Goal: Transaction & Acquisition: Purchase product/service

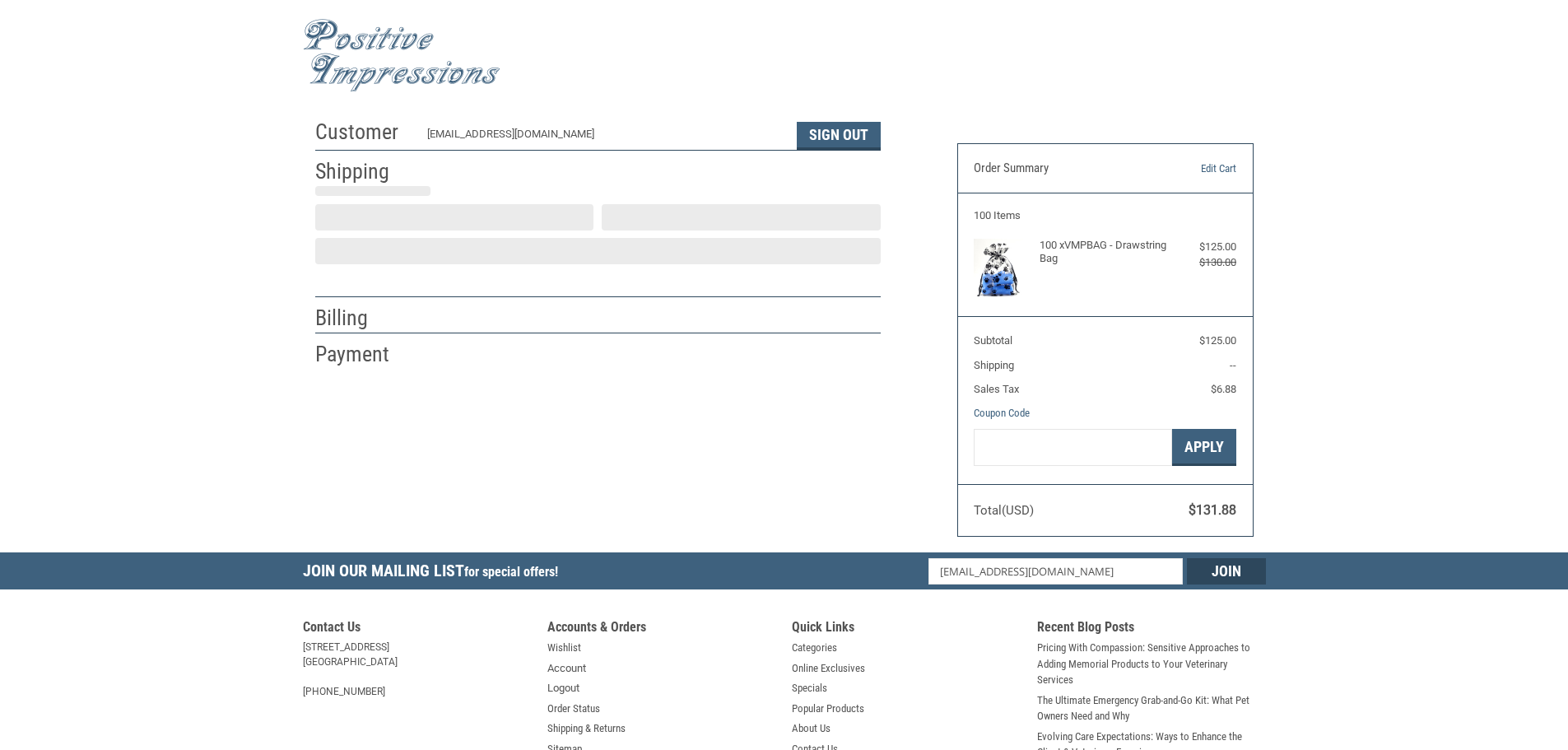
scroll to position [2, 0]
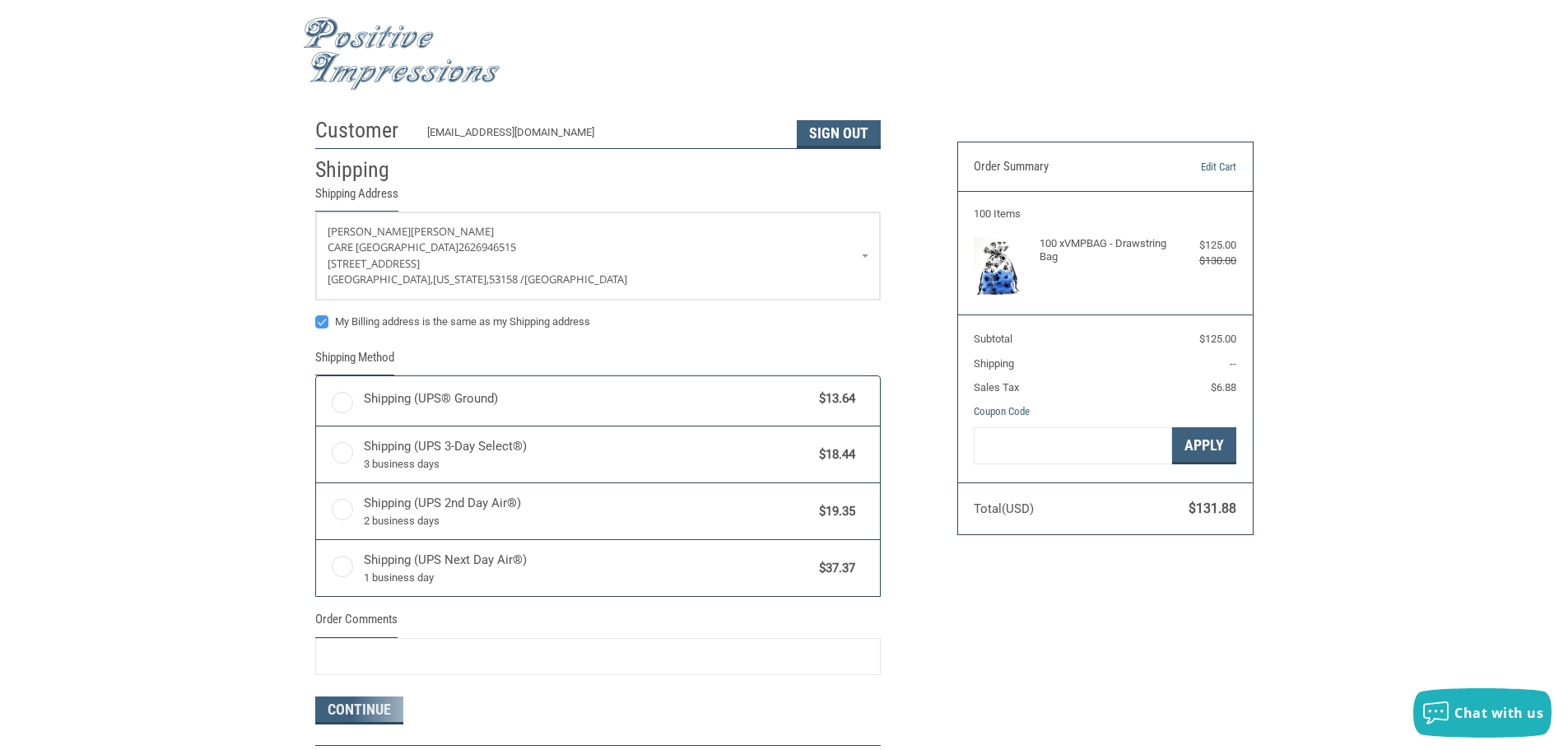
radio input "true"
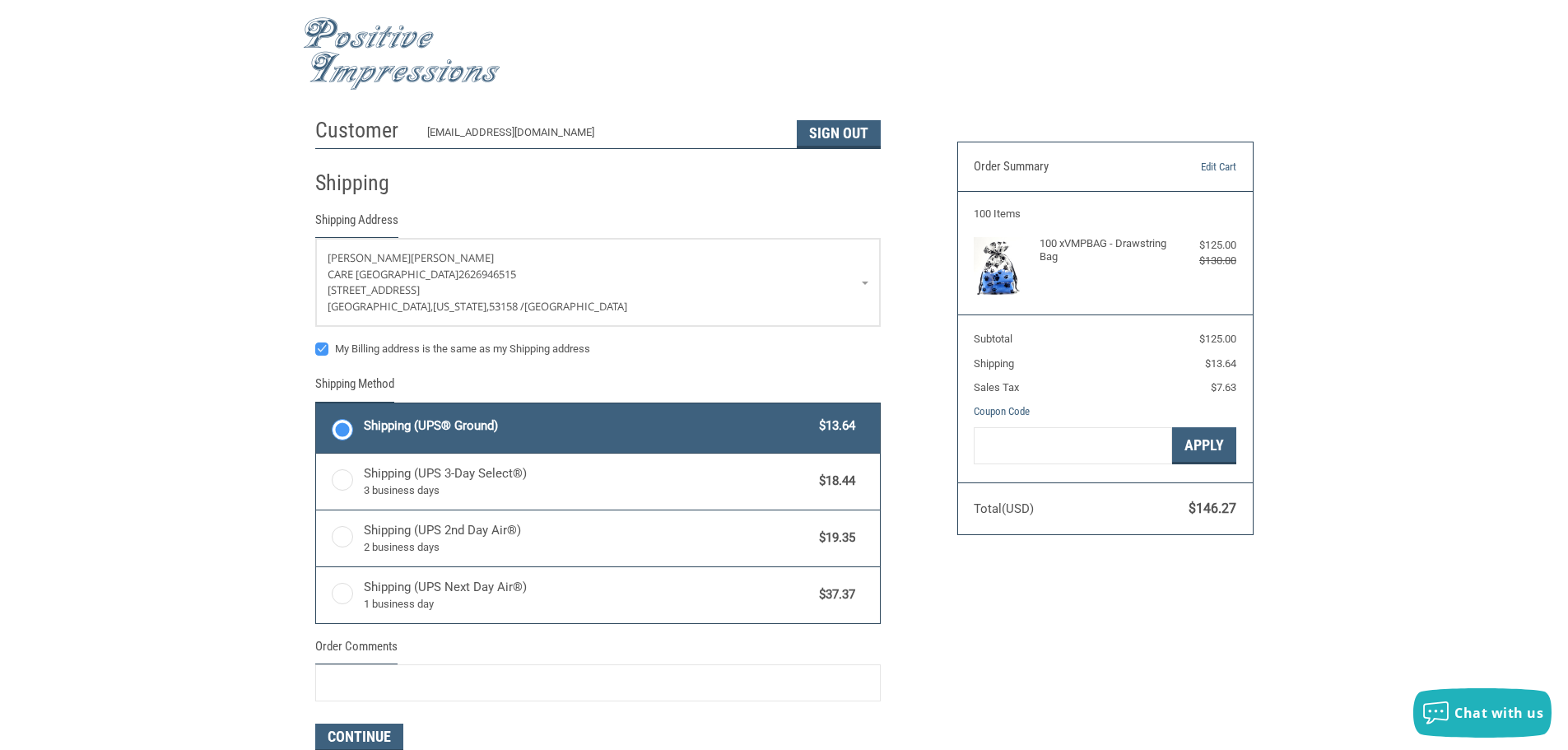
click at [322, 350] on label "My Billing address is the same as my Shipping address" at bounding box center [598, 349] width 566 height 13
click at [316, 342] on input "My Billing address is the same as my Shipping address" at bounding box center [315, 341] width 1 height 1
checkbox input "false"
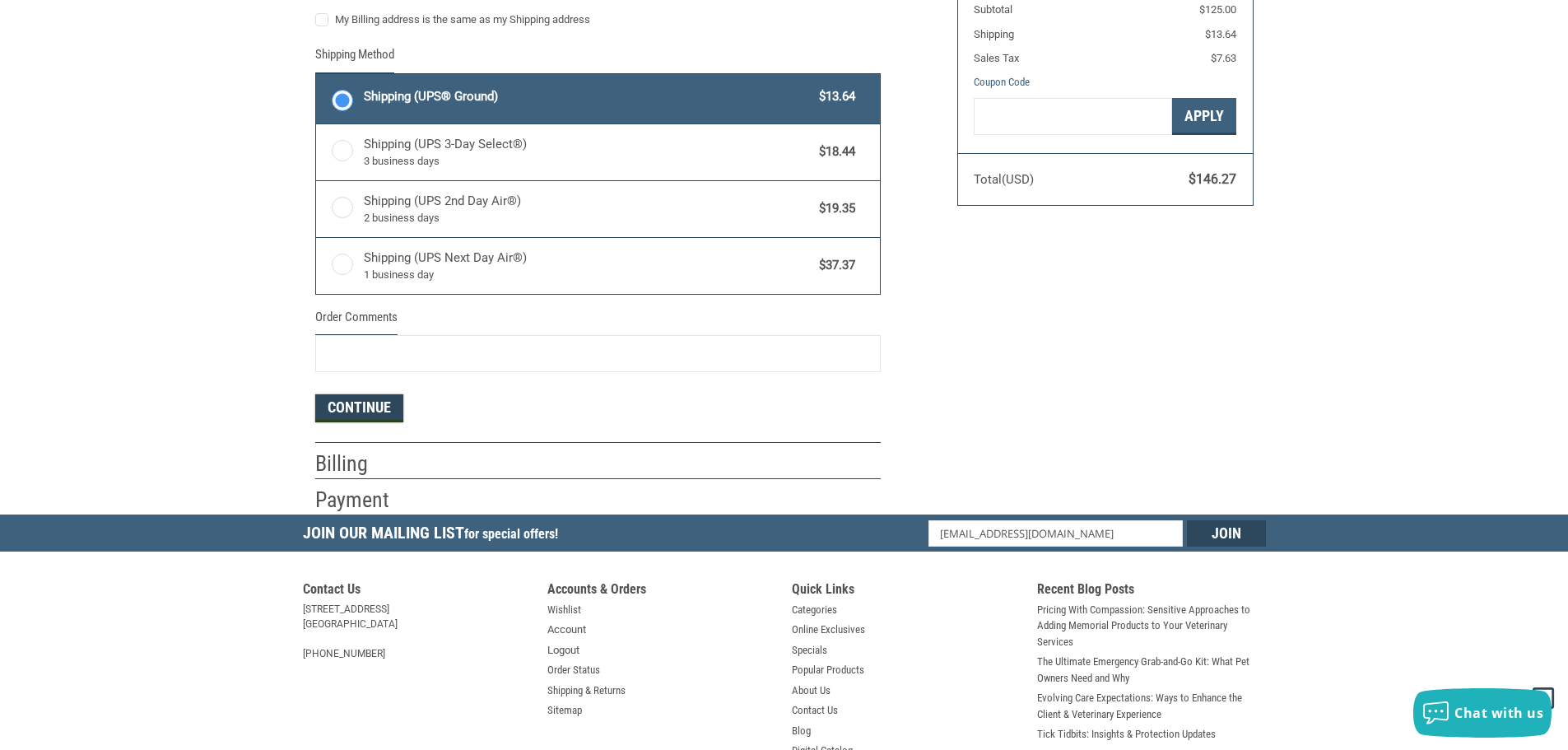
click at [358, 414] on button "Continue" at bounding box center [358, 408] width 88 height 28
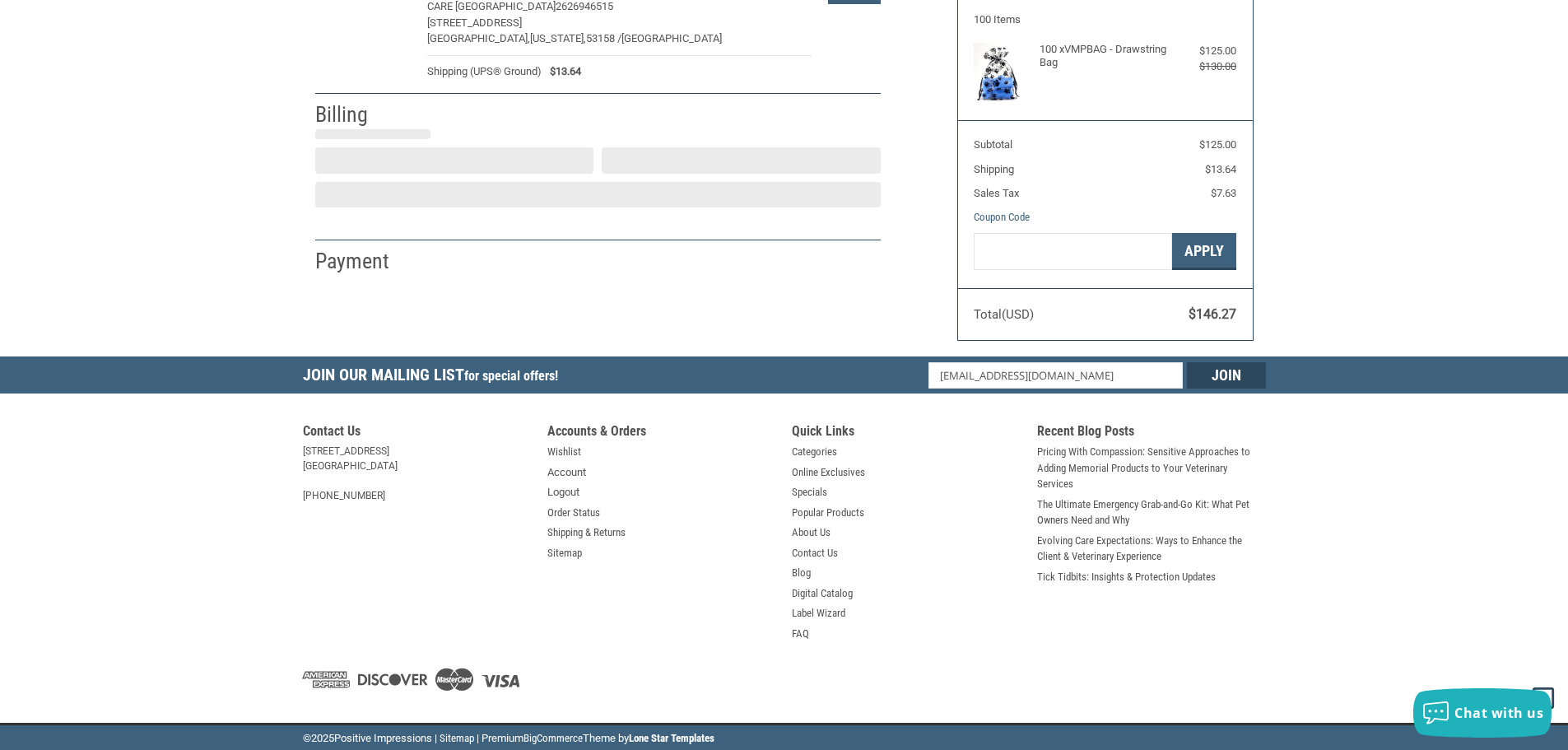
select select "US"
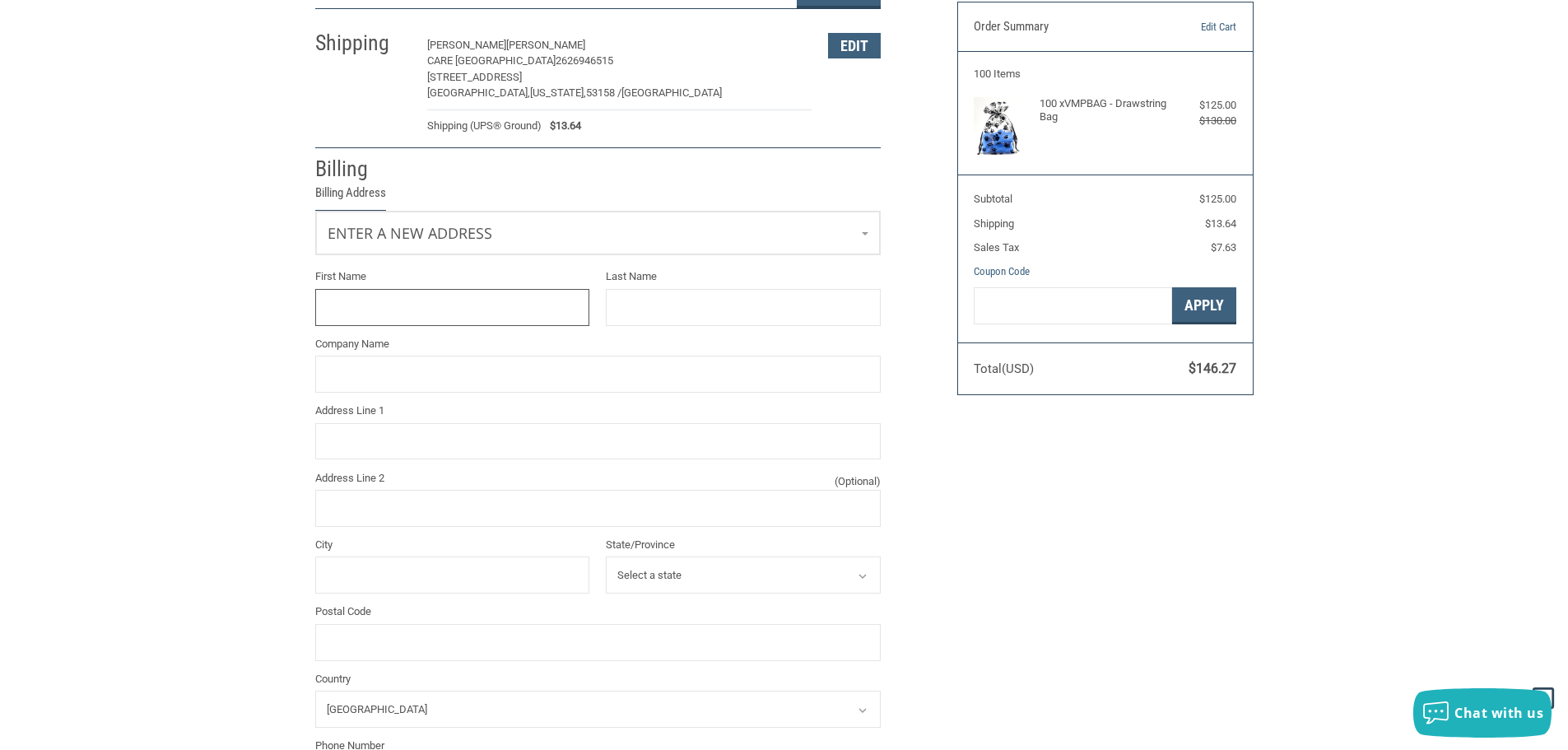
scroll to position [141, 0]
click at [865, 234] on link "Enter a new address" at bounding box center [598, 233] width 564 height 40
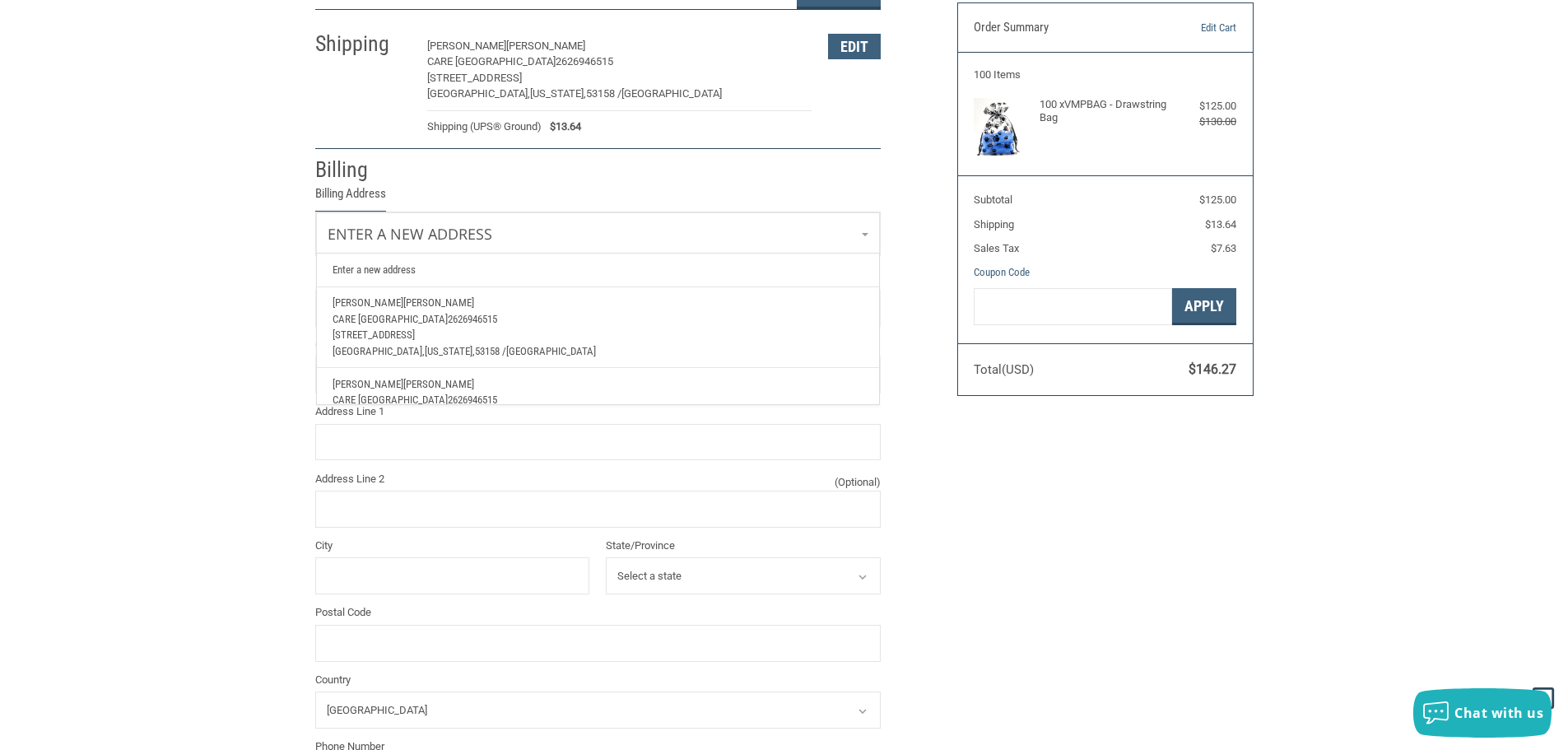
scroll to position [82, 0]
click at [427, 334] on p "[STREET_ADDRESS]" at bounding box center [597, 334] width 530 height 17
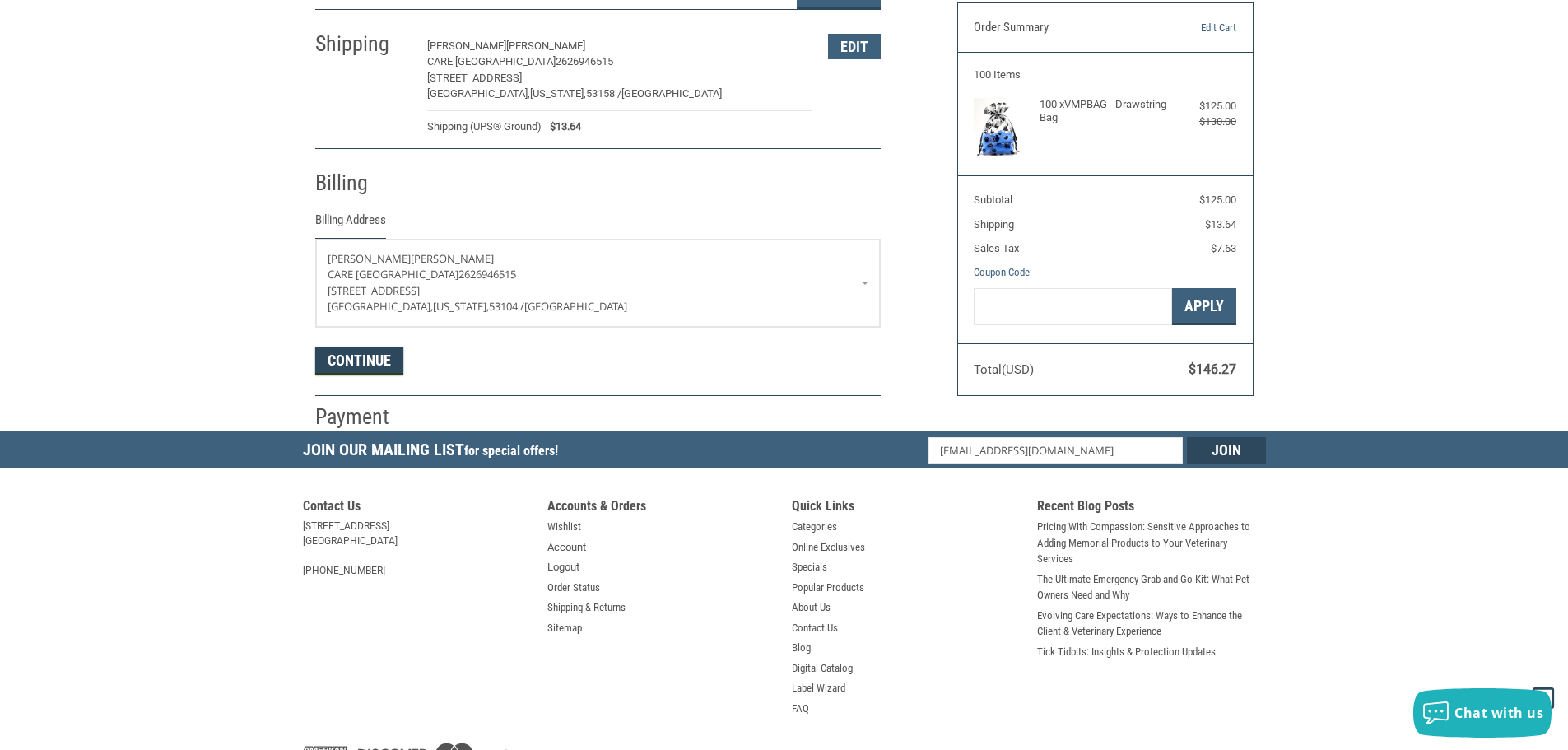
click at [363, 355] on button "Continue" at bounding box center [358, 361] width 88 height 28
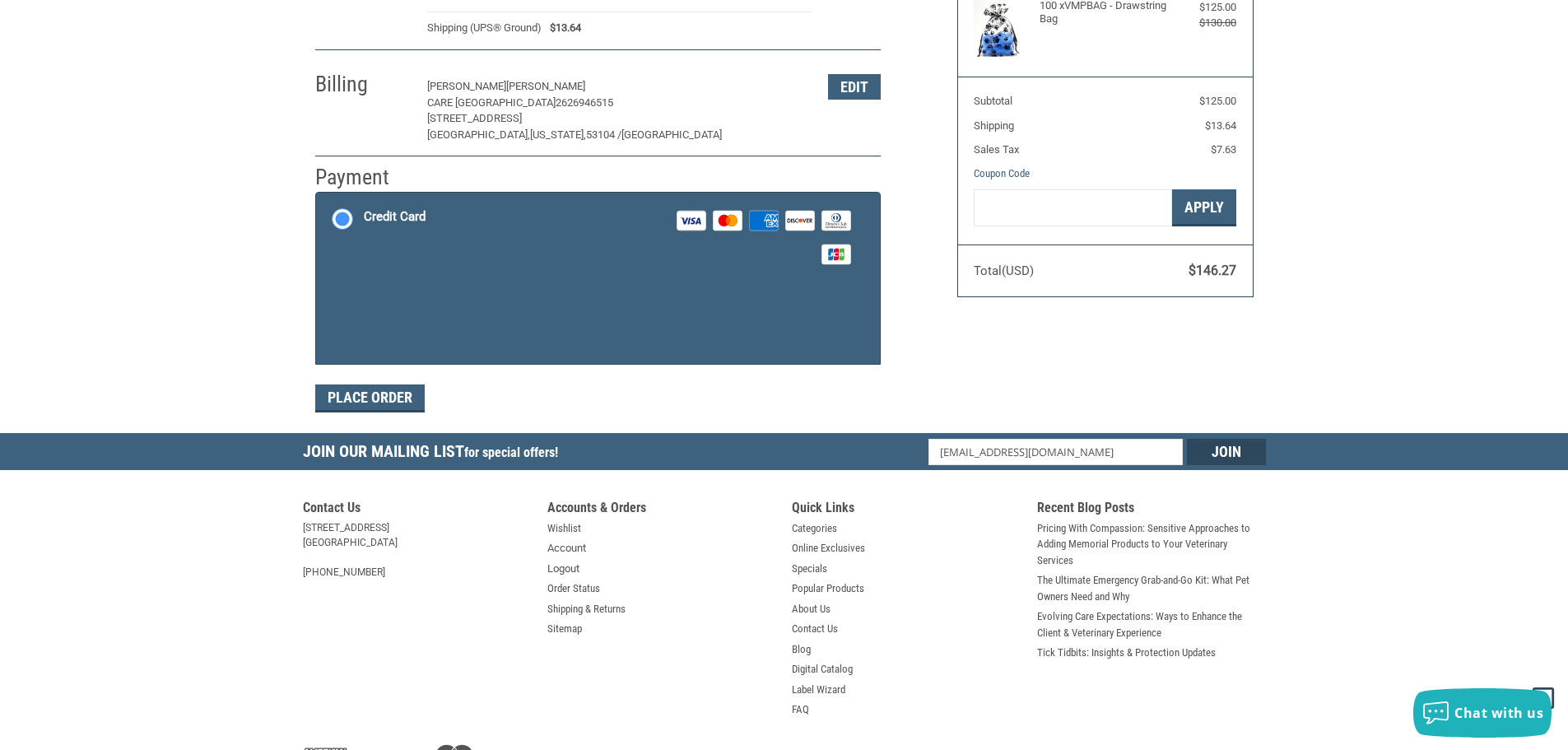
scroll to position [247, 0]
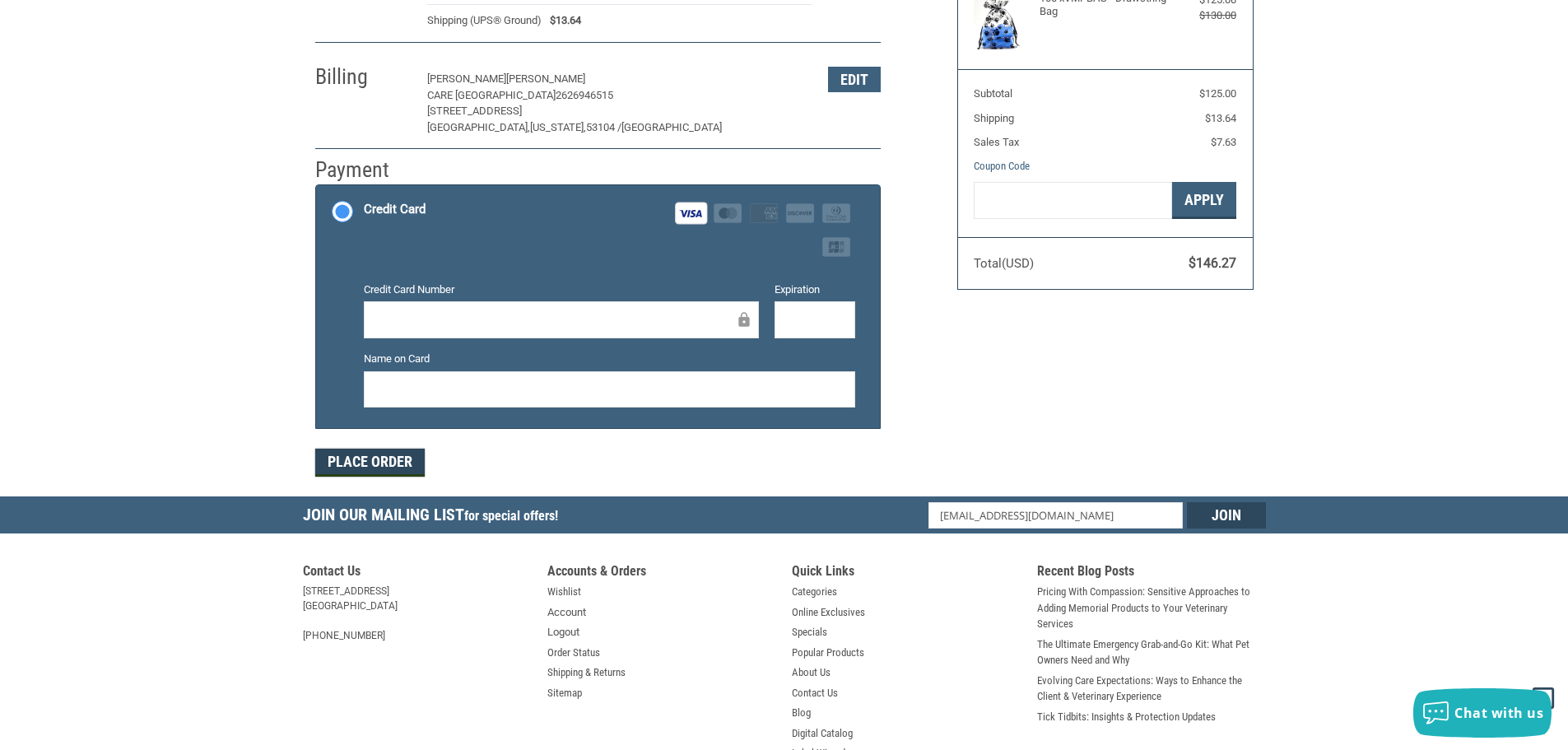
click at [389, 460] on button "Place Order" at bounding box center [369, 462] width 109 height 28
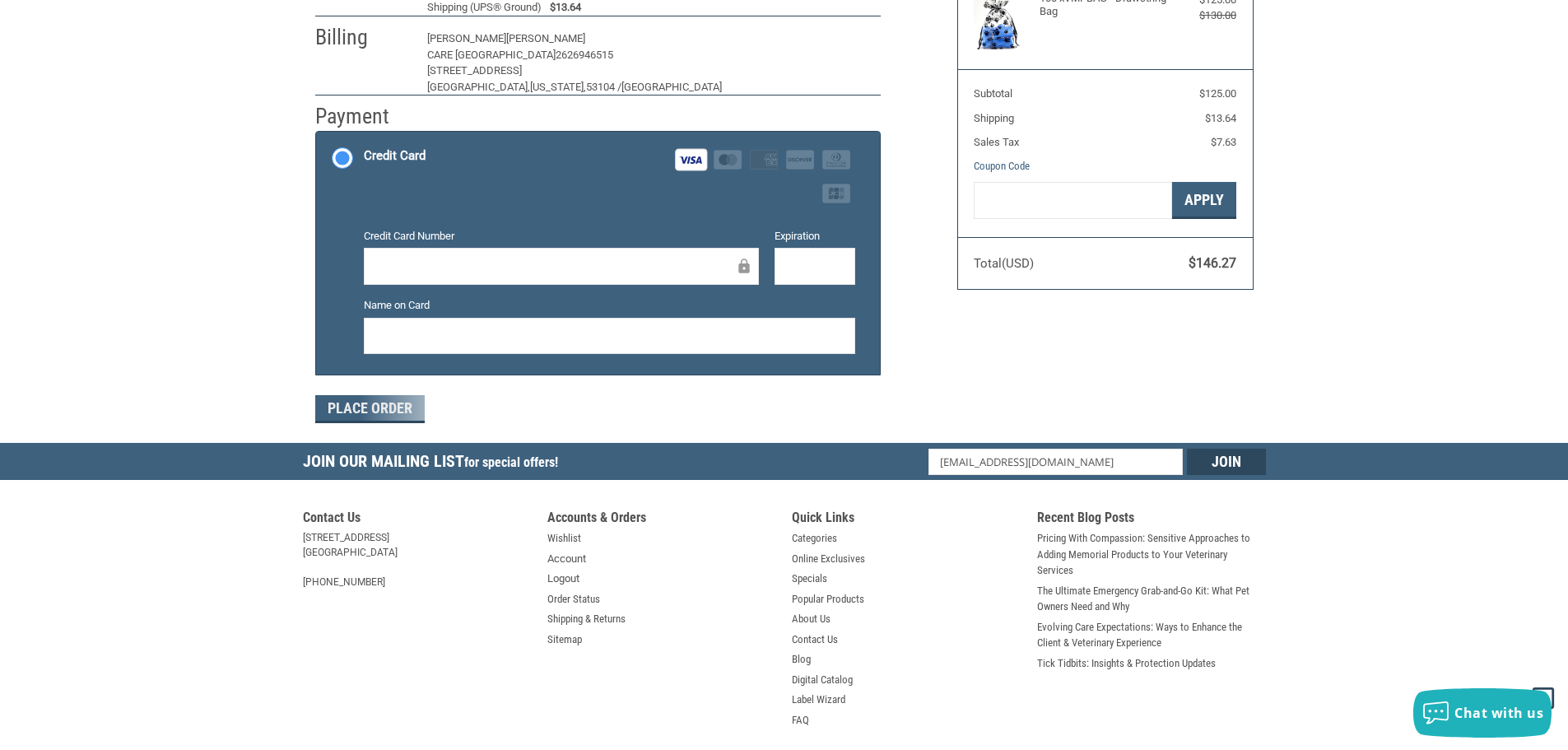
scroll to position [197, 0]
